Goal: Task Accomplishment & Management: Manage account settings

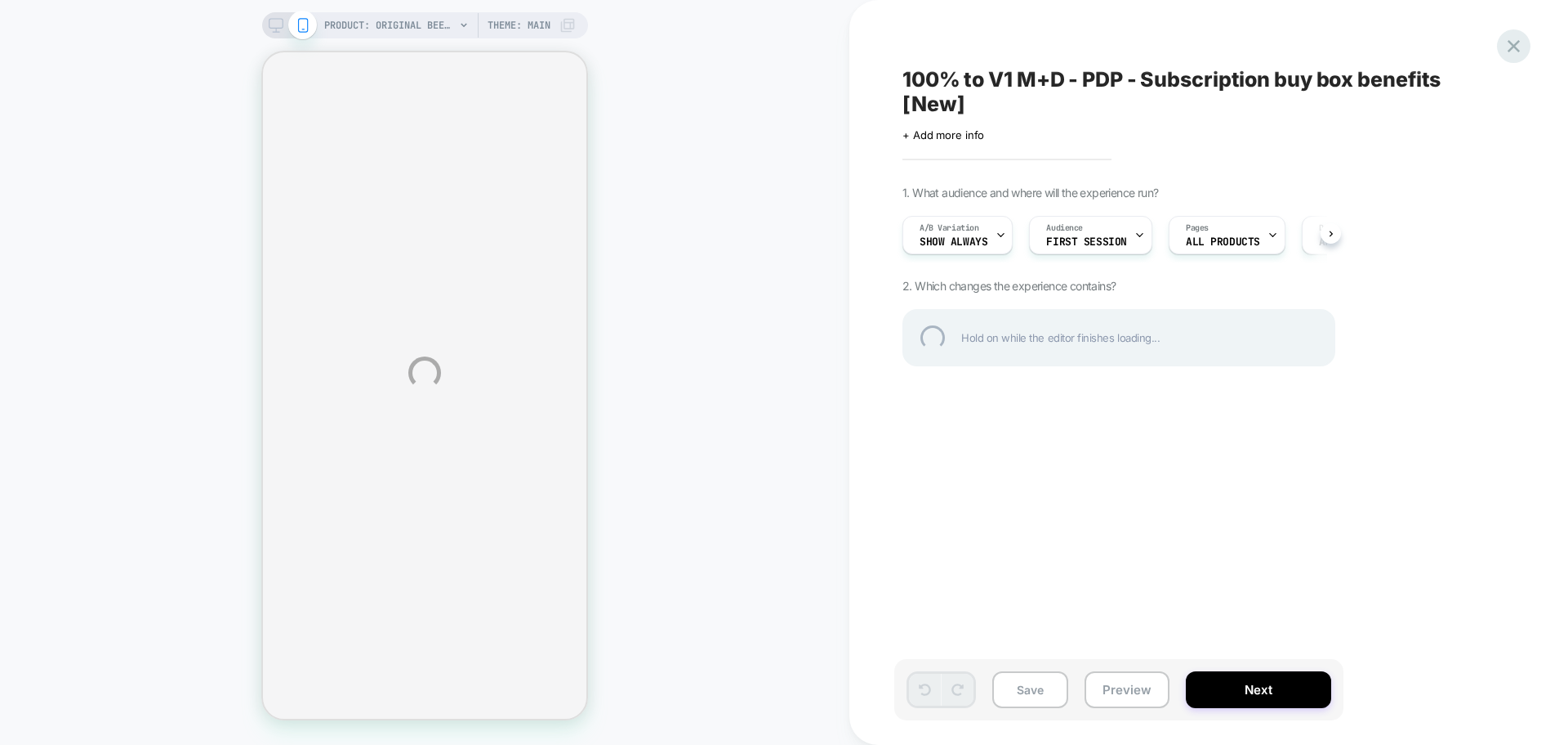
click at [1514, 46] on div at bounding box center [1514, 46] width 34 height 34
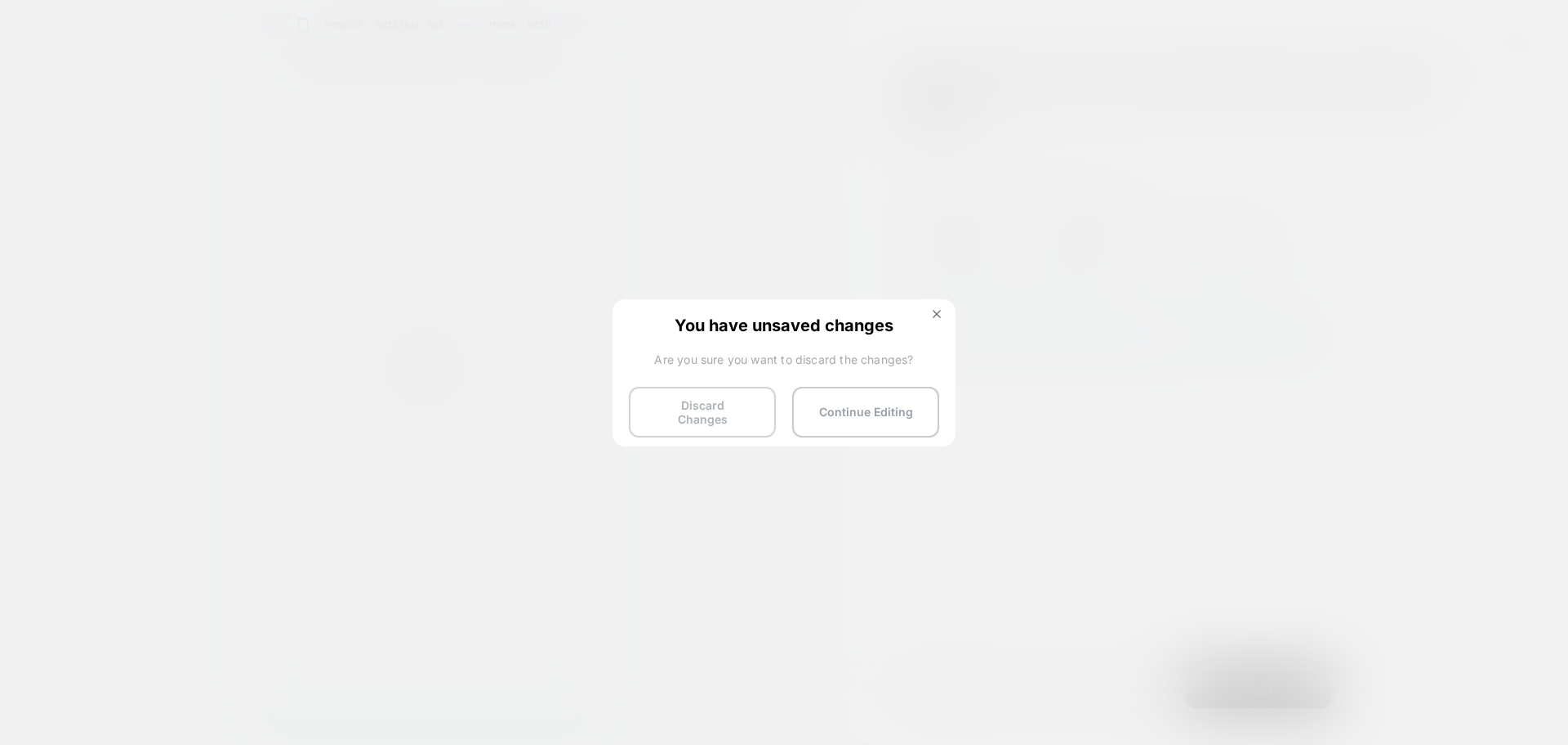
click at [677, 417] on button "Discard Changes" at bounding box center [703, 411] width 147 height 51
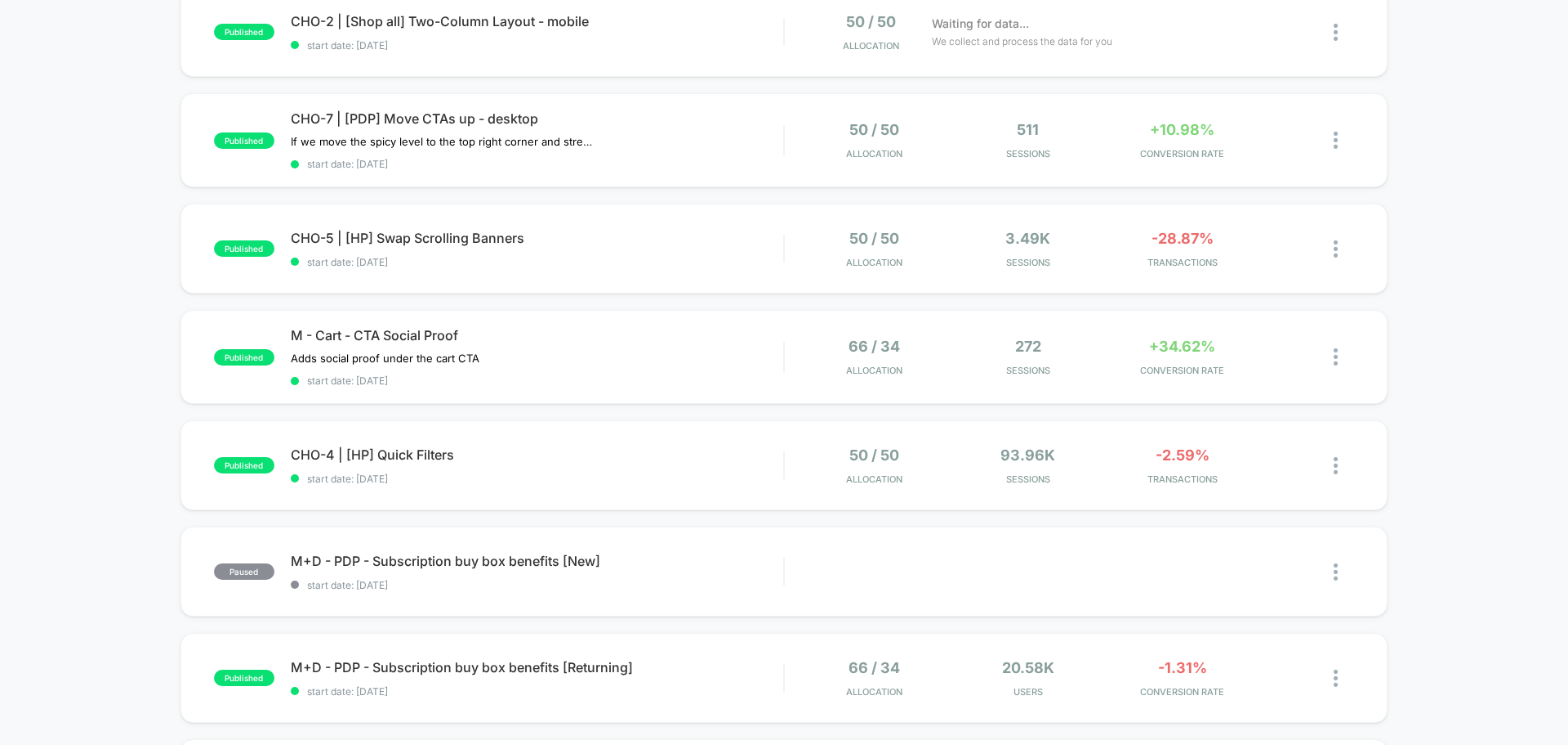
scroll to position [327, 0]
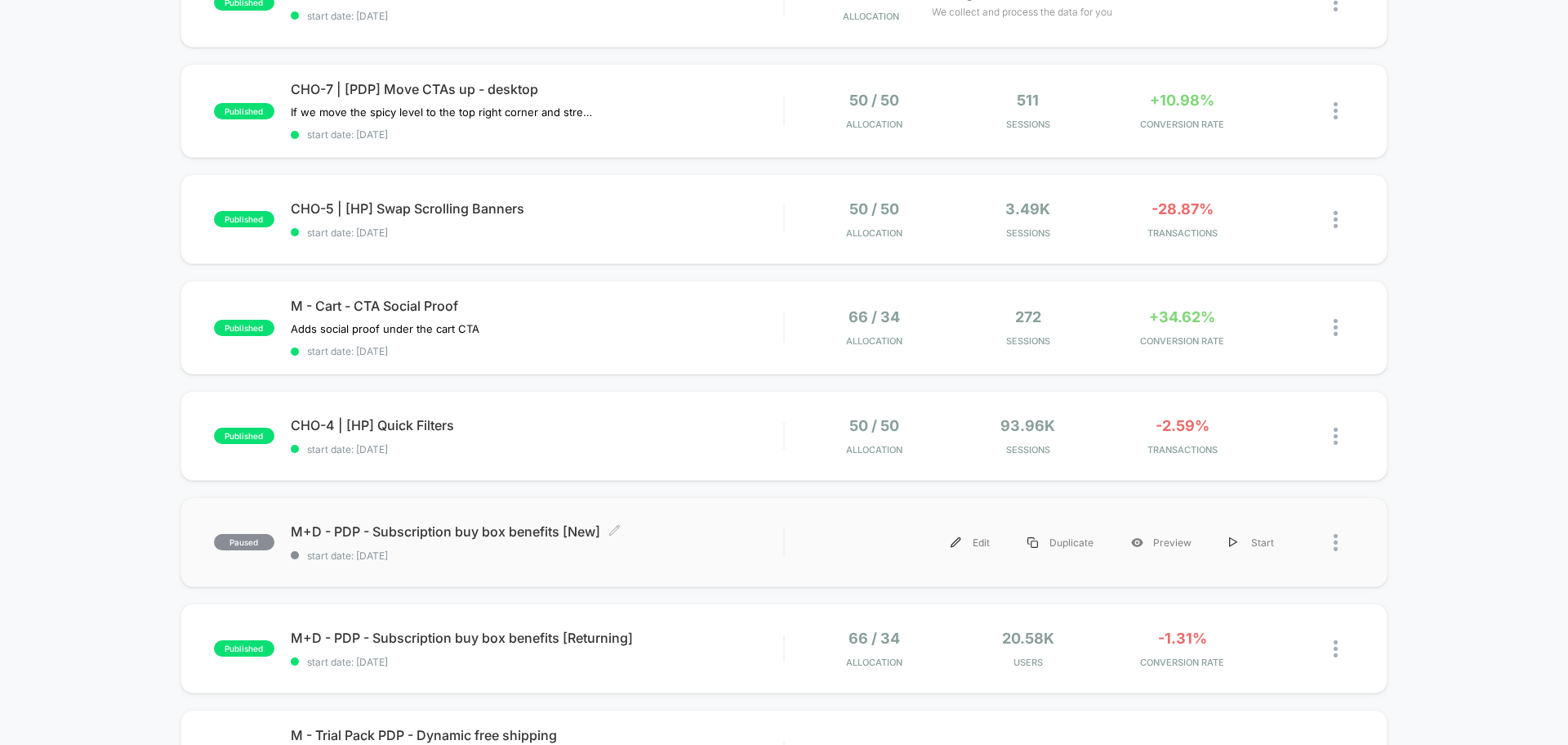
click at [709, 544] on div "M+D - PDP - Subscription buy box benefits [New] Click to edit experience detail…" at bounding box center [537, 542] width 492 height 38
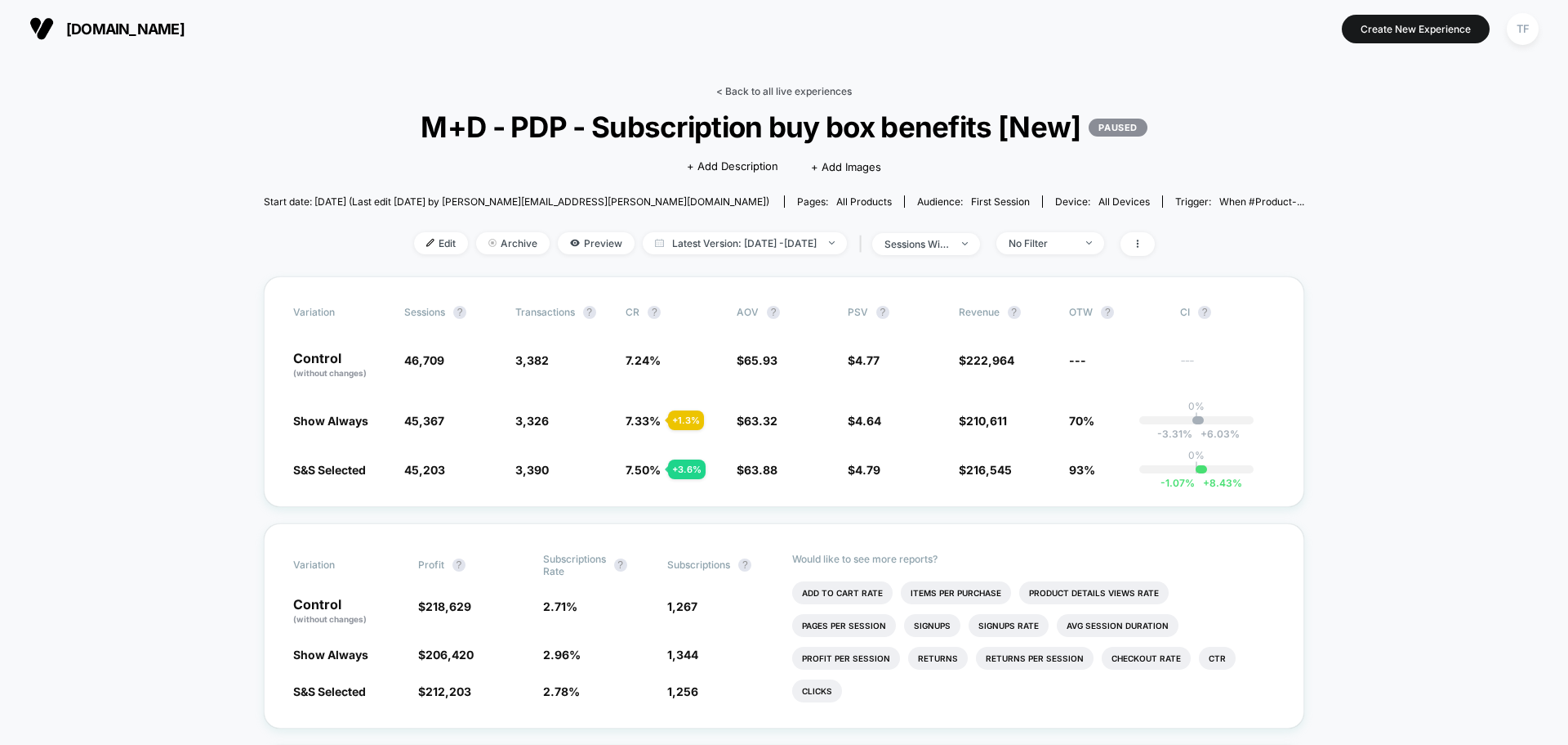
click at [803, 92] on link "< Back to all live experiences" at bounding box center [784, 91] width 136 height 12
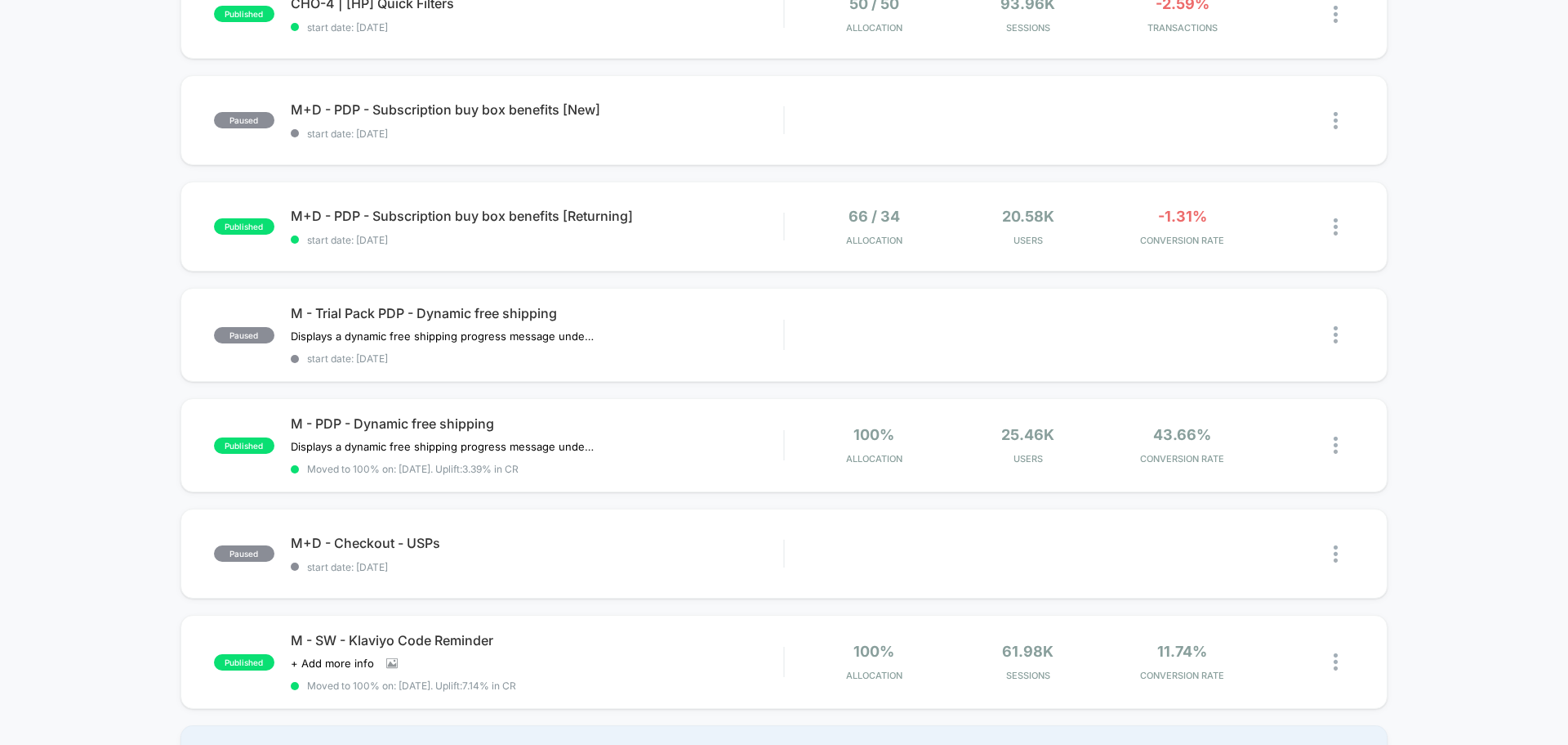
scroll to position [572, 0]
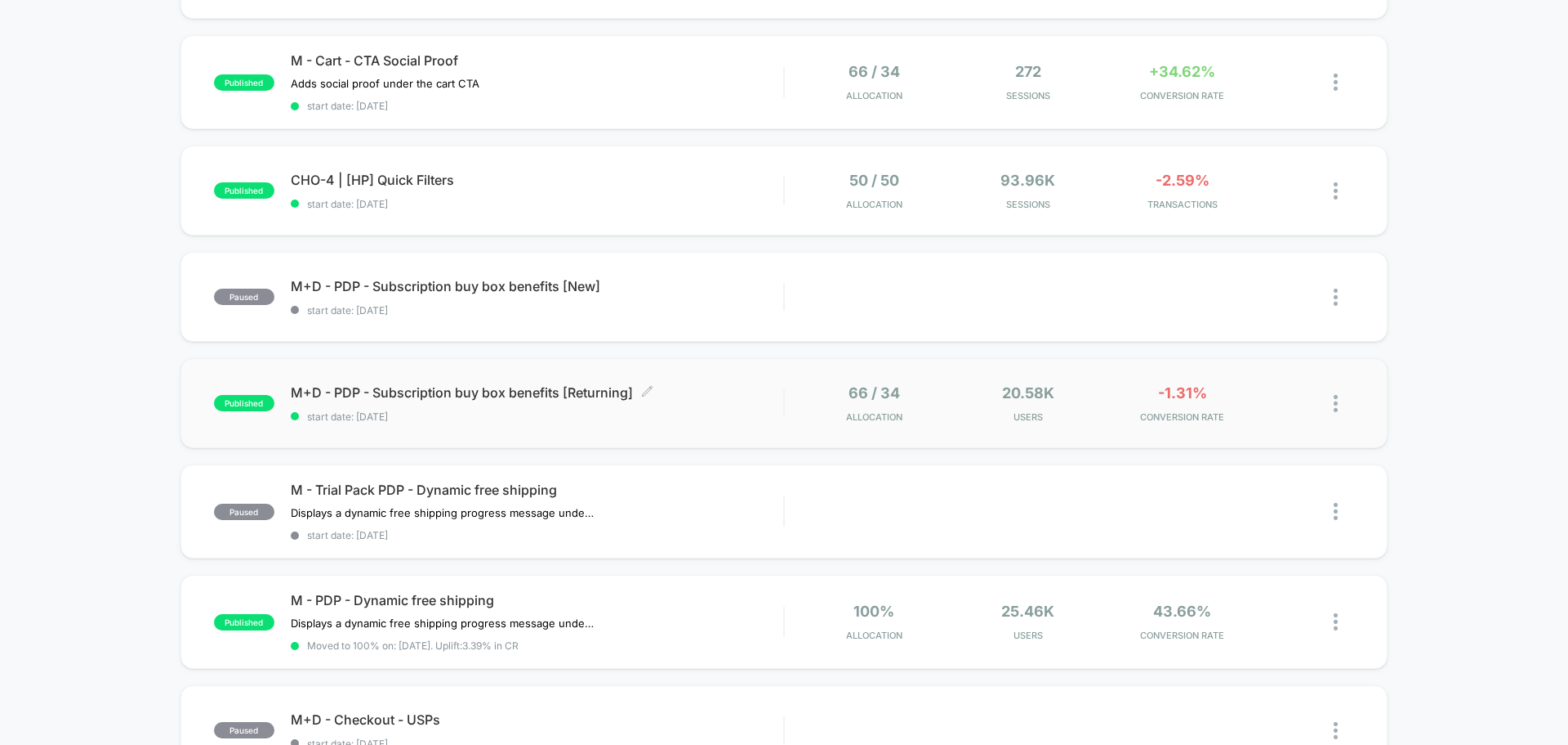
click at [705, 406] on div "M+D - PDP - Subscription buy box benefits [Returning] Click to edit experience …" at bounding box center [537, 403] width 492 height 38
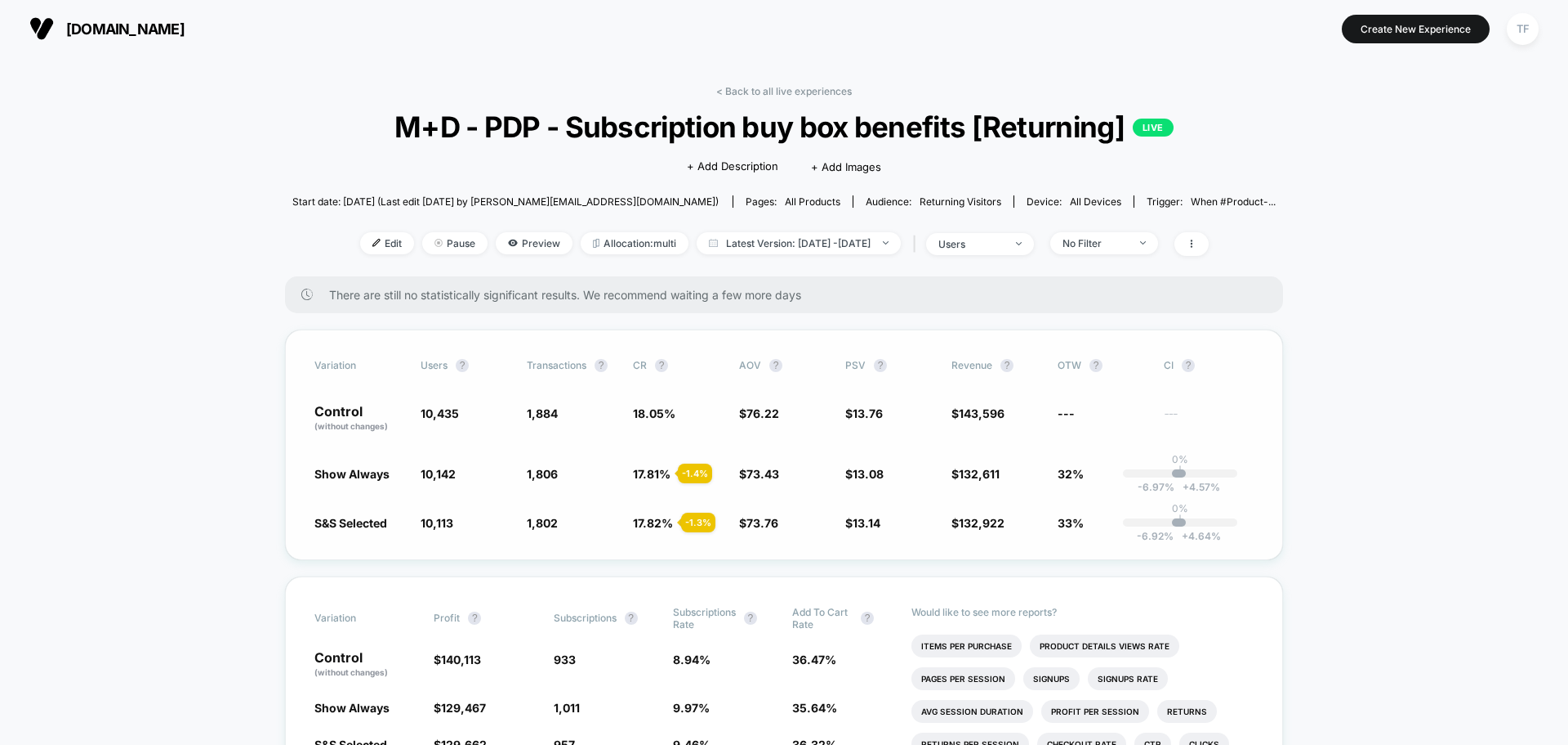
scroll to position [82, 0]
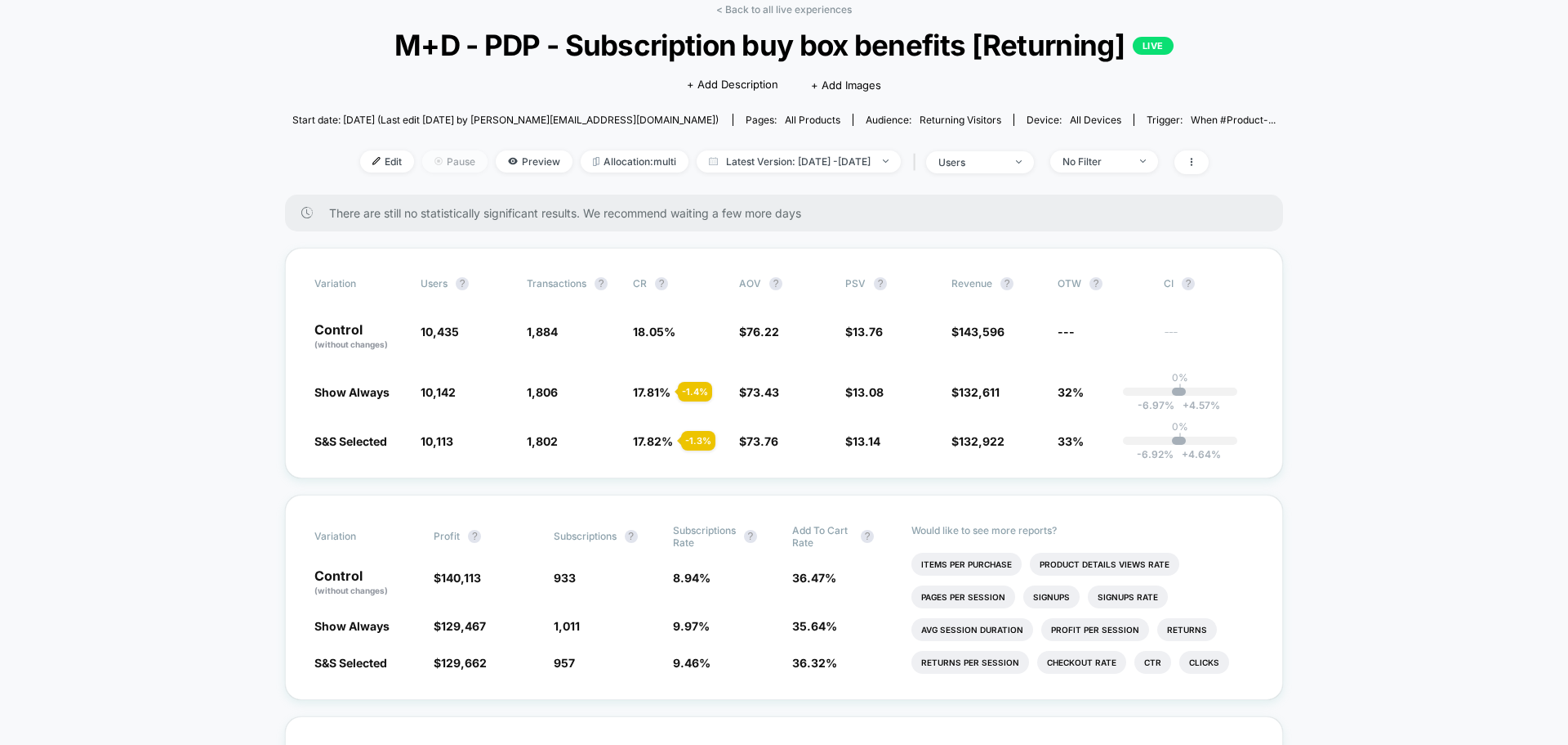
click at [438, 159] on span "Pause" at bounding box center [455, 161] width 66 height 22
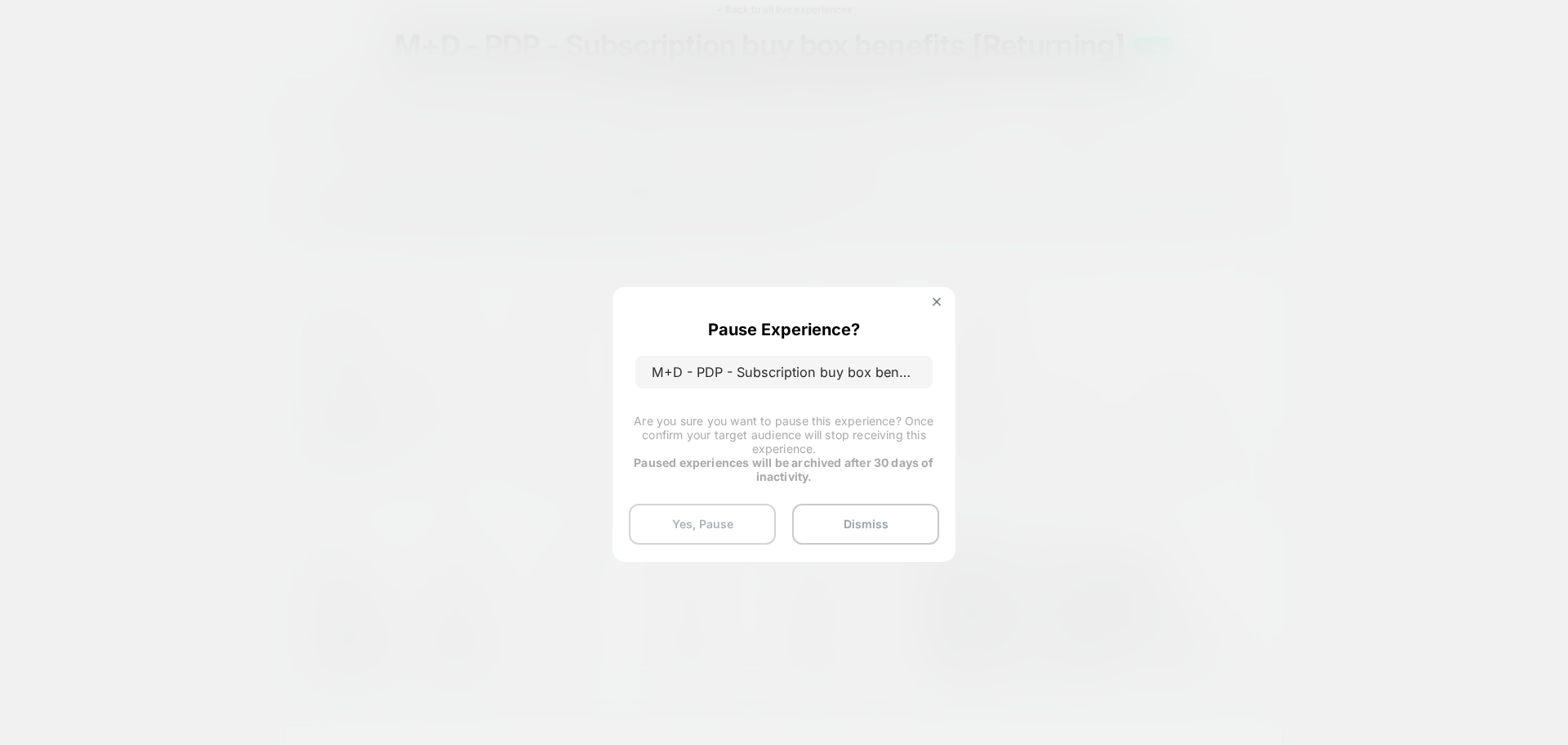
click at [724, 535] on button "Yes, Pause" at bounding box center [703, 524] width 147 height 41
